Goal: Find specific page/section: Find specific page/section

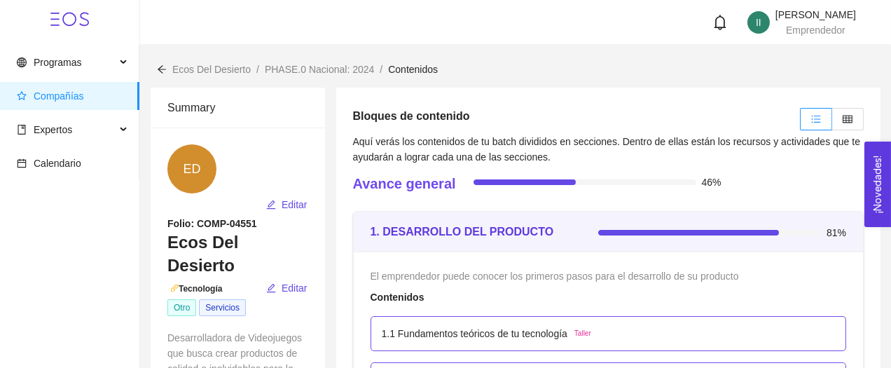
click at [104, 101] on span "Compañías" at bounding box center [72, 96] width 111 height 28
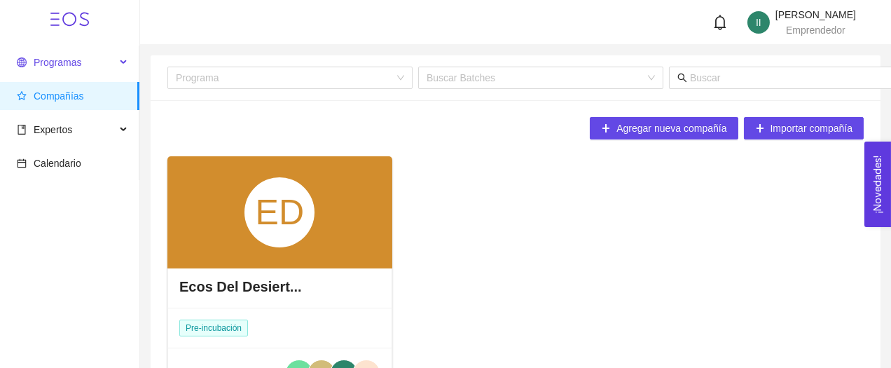
click at [67, 60] on span "Programas" at bounding box center [58, 62] width 48 height 11
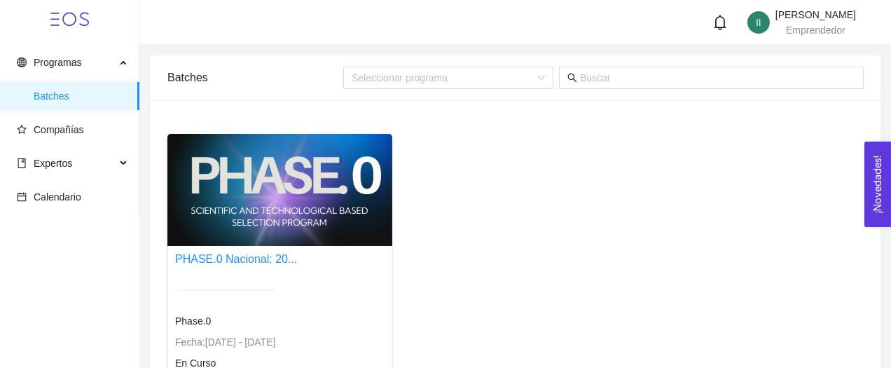
click at [255, 166] on div at bounding box center [279, 190] width 225 height 112
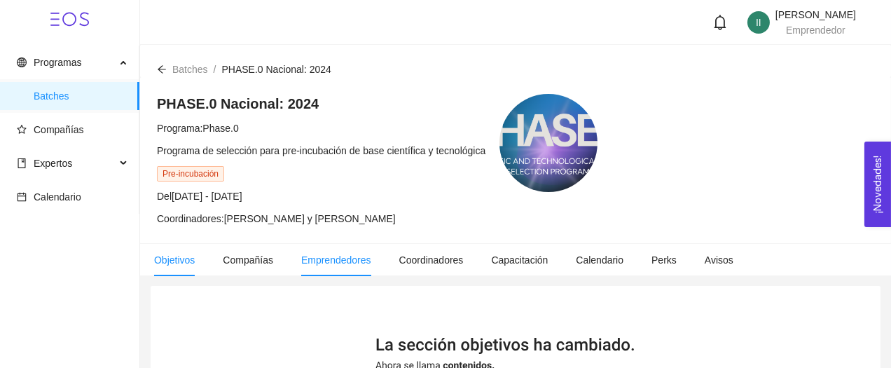
click at [356, 256] on span "Emprendedores" at bounding box center [336, 259] width 70 height 11
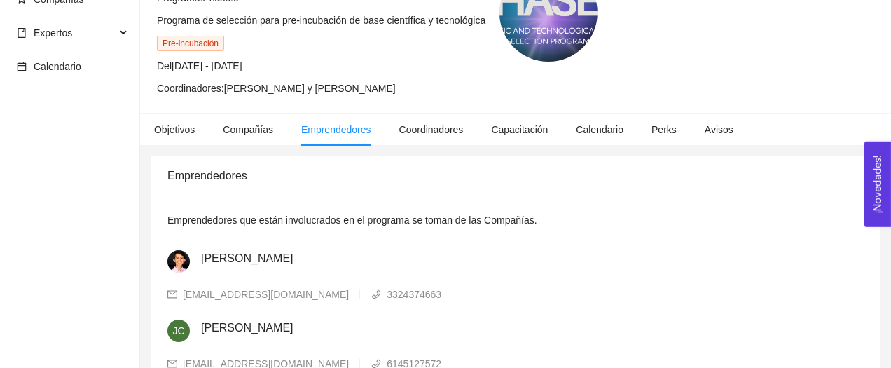
scroll to position [153, 0]
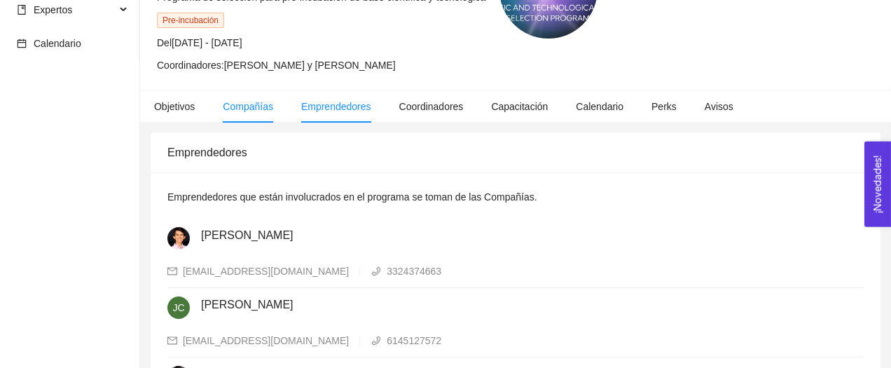
click at [273, 110] on li "Compañías" at bounding box center [248, 106] width 78 height 32
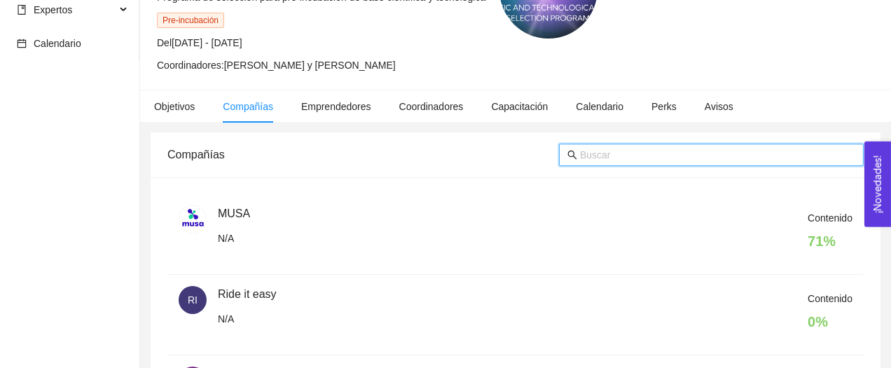
click at [629, 149] on input "text" at bounding box center [717, 154] width 275 height 15
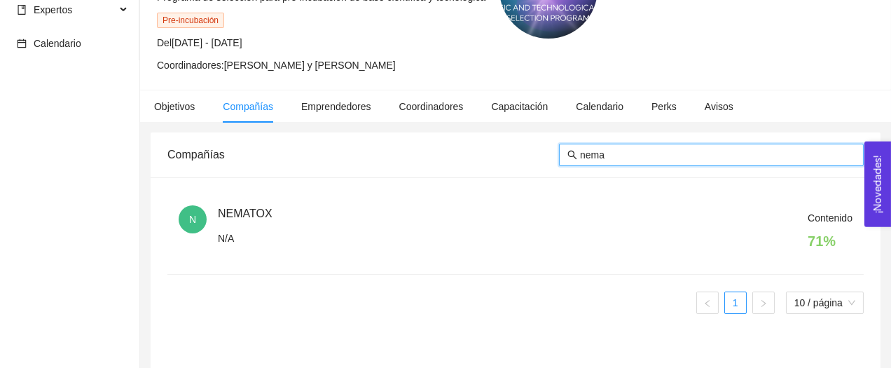
type input "nema"
click at [816, 249] on h4 "71 %" at bounding box center [830, 241] width 45 height 20
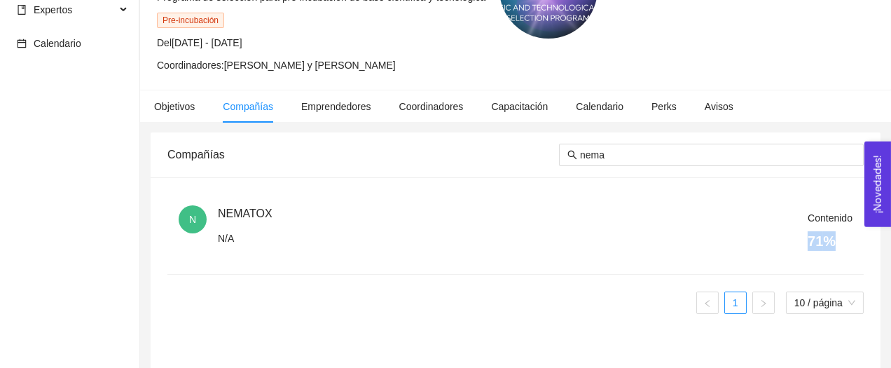
click at [816, 249] on h4 "71 %" at bounding box center [830, 241] width 45 height 20
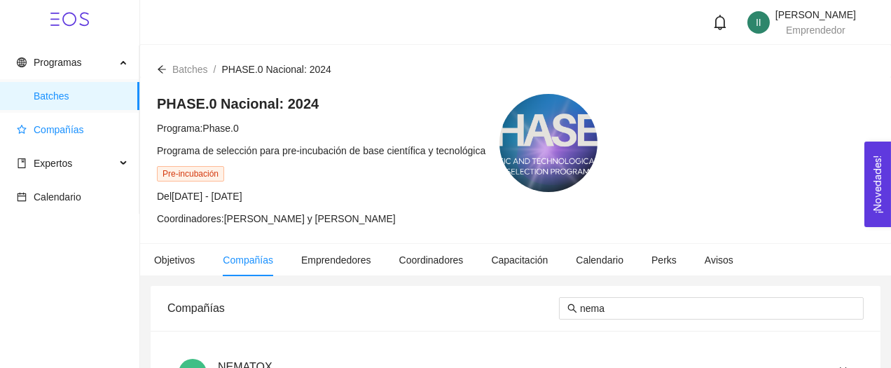
click at [78, 123] on span "Compañías" at bounding box center [72, 130] width 111 height 28
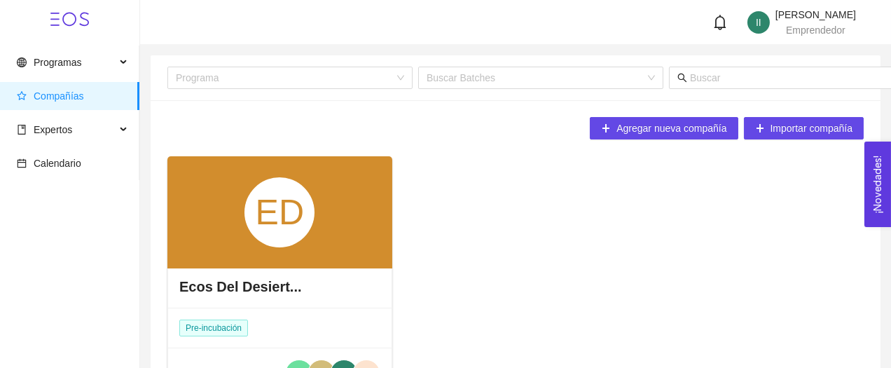
click at [226, 230] on div "ED" at bounding box center [279, 212] width 225 height 112
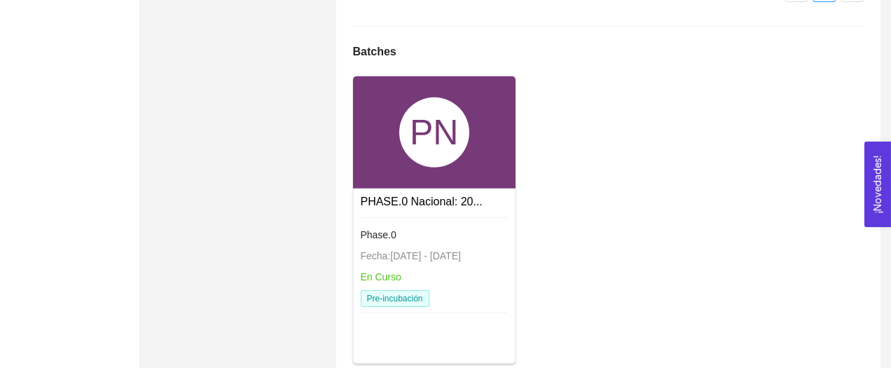
click at [450, 97] on div "PN" at bounding box center [434, 132] width 70 height 70
